Goal: Ask a question

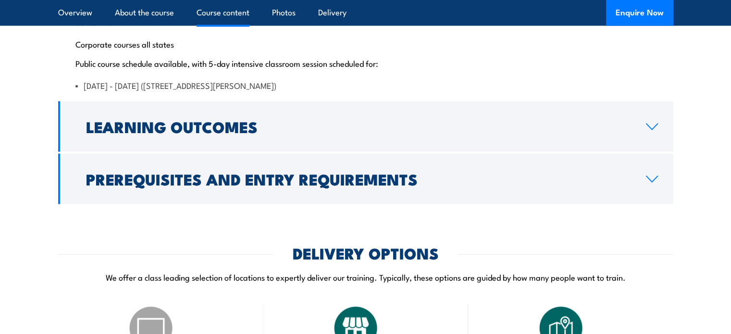
scroll to position [2064, 0]
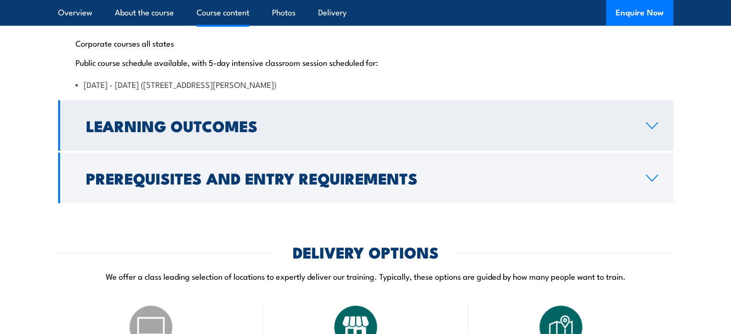
click at [368, 151] on link "Learning Outcomes" at bounding box center [365, 125] width 615 height 50
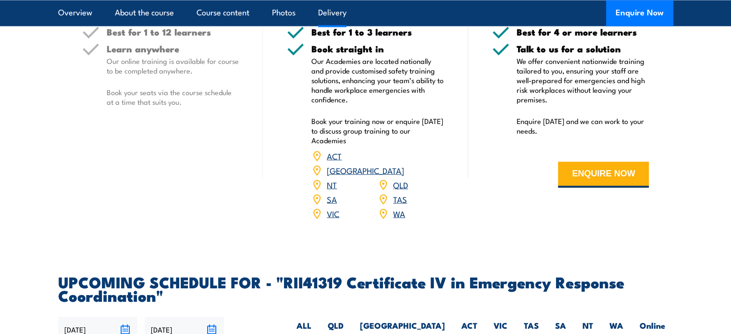
scroll to position [1810, 0]
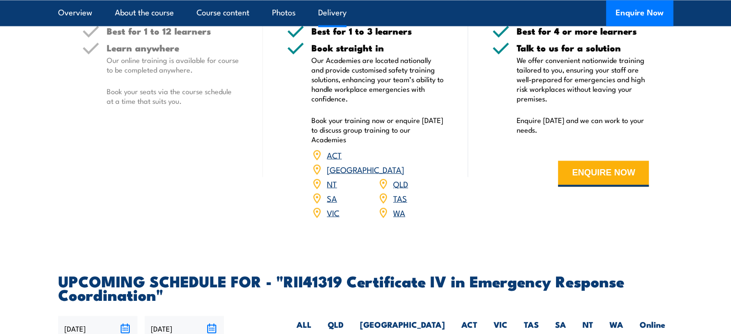
click at [398, 218] on link "WA" at bounding box center [399, 212] width 12 height 12
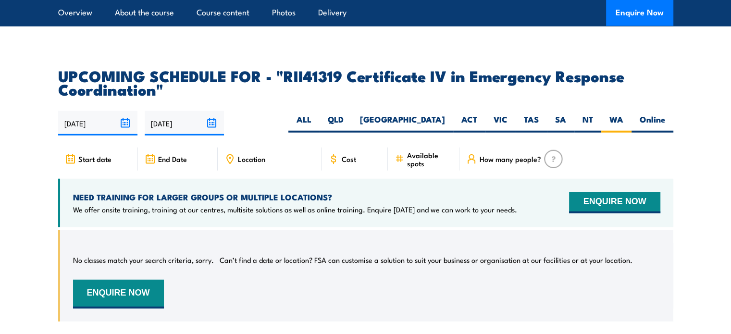
scroll to position [2625, 0]
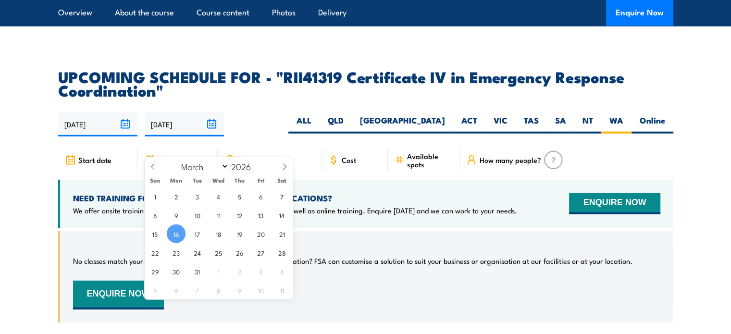
click at [212, 137] on input "16/03/2026" at bounding box center [184, 124] width 79 height 25
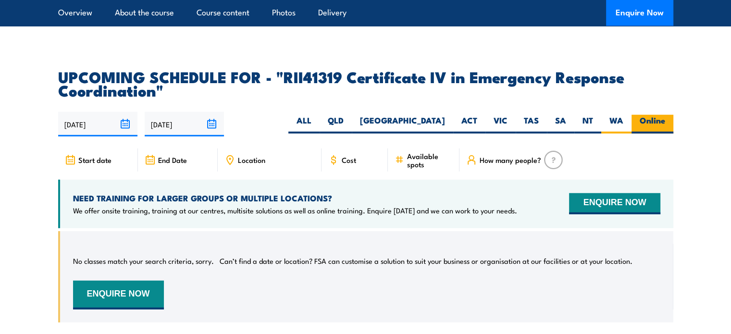
click at [646, 134] on label "Online" at bounding box center [653, 124] width 42 height 19
click at [665, 121] on input "Online" at bounding box center [668, 118] width 6 height 6
radio input "true"
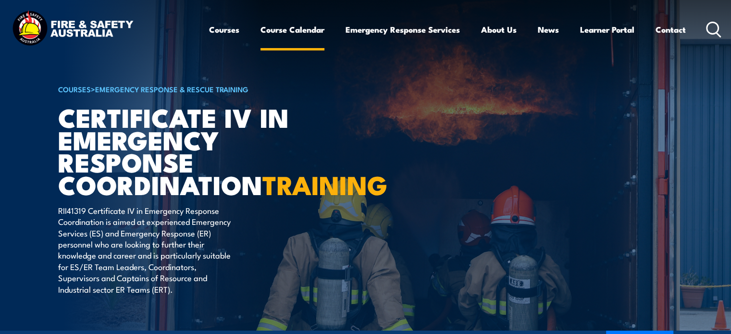
click at [288, 33] on link "Course Calendar" at bounding box center [293, 29] width 64 height 25
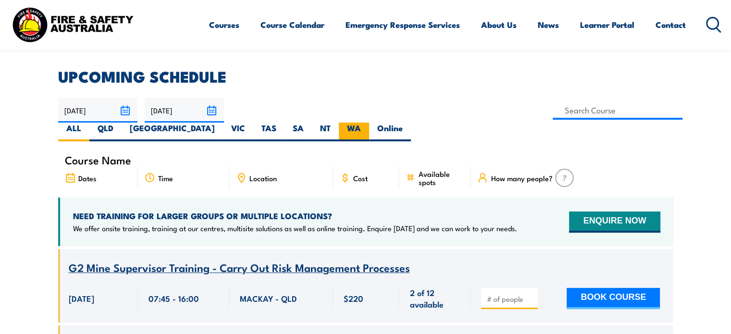
scroll to position [248, 0]
click at [369, 123] on label "WA" at bounding box center [354, 132] width 30 height 19
click at [367, 123] on input "WA" at bounding box center [364, 126] width 6 height 6
radio input "true"
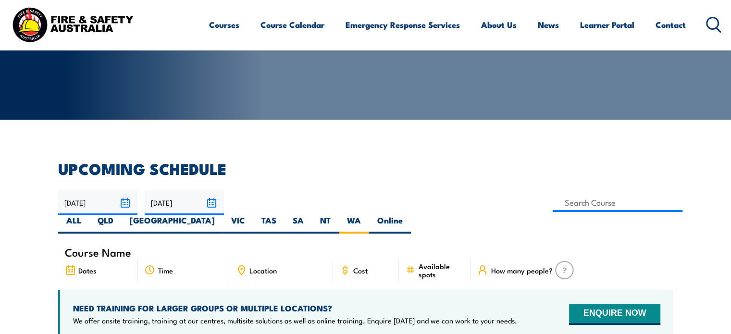
scroll to position [156, 0]
click at [668, 24] on link "Contact" at bounding box center [671, 24] width 30 height 25
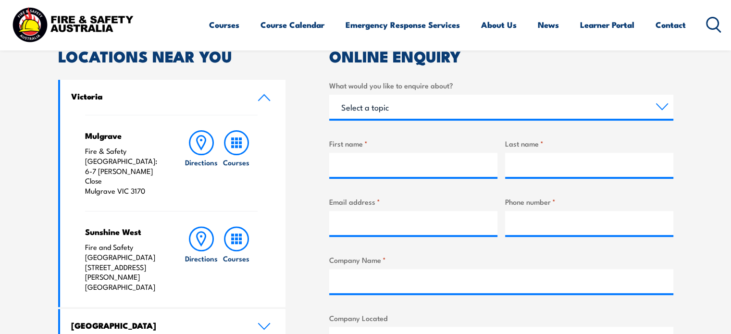
scroll to position [307, 0]
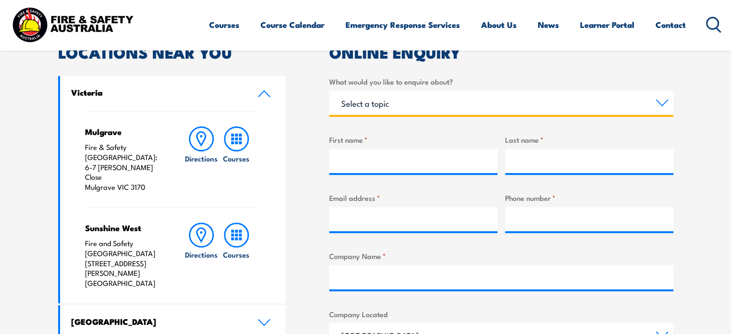
click at [504, 98] on select "Select a topic Training Emergency Response Services General Enquiry" at bounding box center [501, 103] width 344 height 24
click at [329, 91] on select "Select a topic Training Emergency Response Services General Enquiry" at bounding box center [501, 103] width 344 height 24
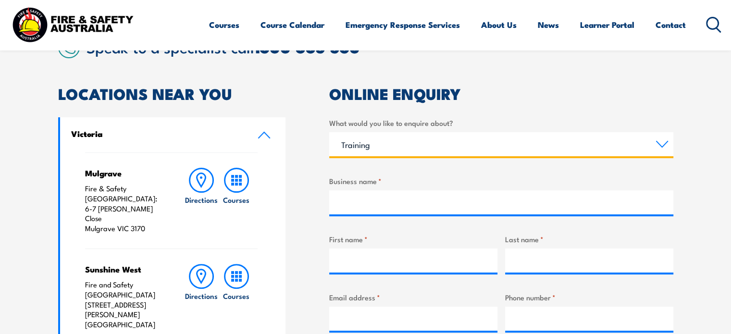
scroll to position [265, 0]
click at [449, 150] on select "Select a topic Training Emergency Response Services General Enquiry" at bounding box center [501, 144] width 344 height 24
select select "General Enquiry"
click at [329, 132] on select "Select a topic Training Emergency Response Services General Enquiry" at bounding box center [501, 144] width 344 height 24
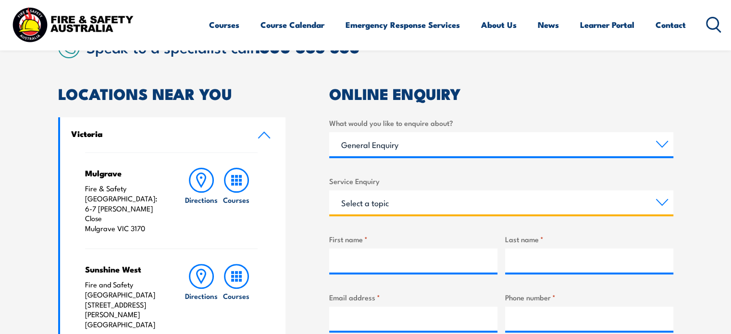
click at [429, 198] on select "Select a topic Assistance in completing an online enrolment booking Request a c…" at bounding box center [501, 202] width 344 height 24
